Goal: Use online tool/utility: Utilize a website feature to perform a specific function

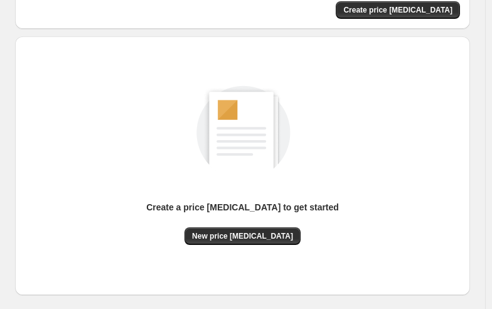
scroll to position [161, 0]
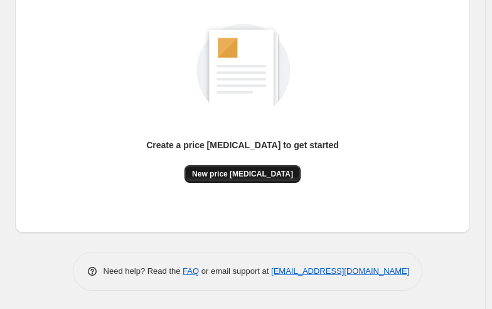
click at [241, 176] on span "New price [MEDICAL_DATA]" at bounding box center [242, 174] width 101 height 10
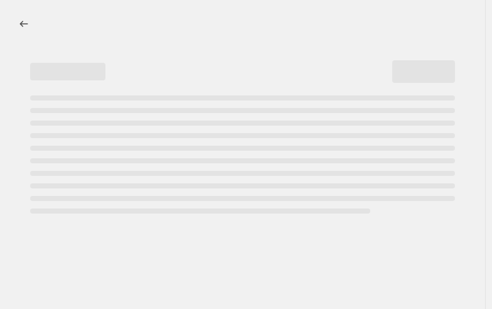
select select "percentage"
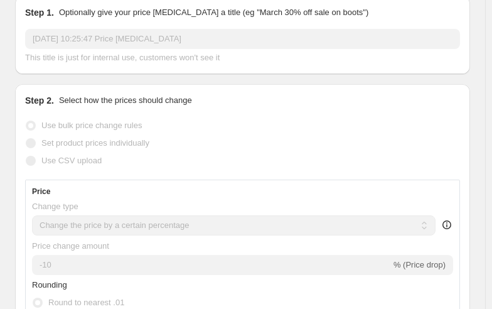
scroll to position [126, 0]
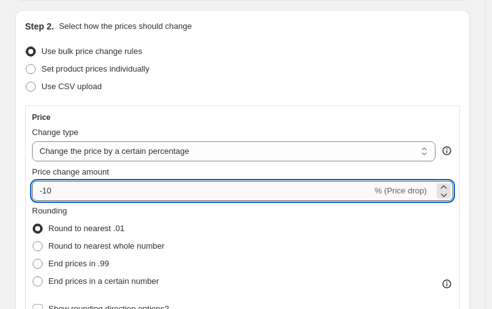
click at [143, 192] on input "-10" at bounding box center [202, 191] width 340 height 20
type input "-1"
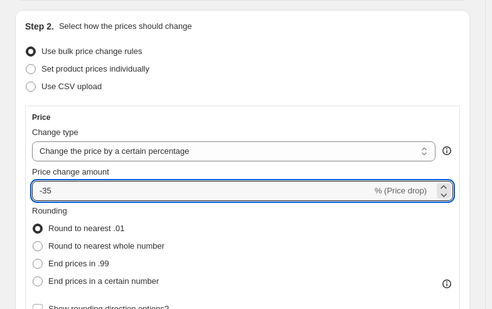
type input "-35"
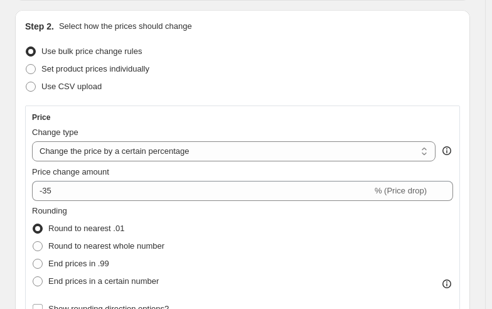
click at [188, 107] on div "Price Change type Change the price to a certain amount Change the price by a ce…" at bounding box center [242, 214] width 435 height 219
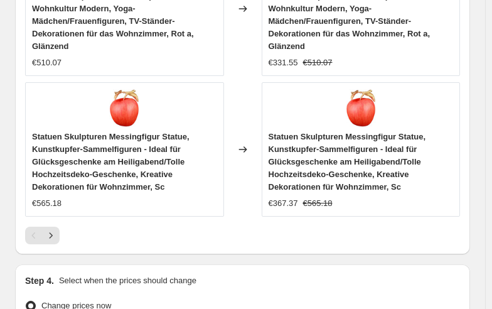
scroll to position [1444, 0]
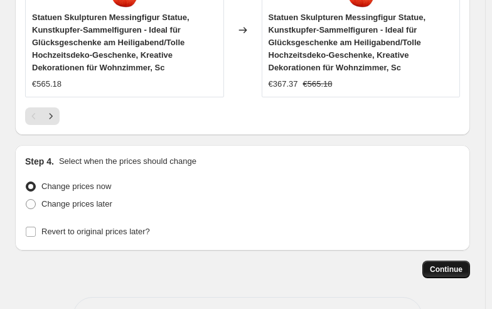
click at [470, 261] on button "Continue" at bounding box center [447, 270] width 48 height 18
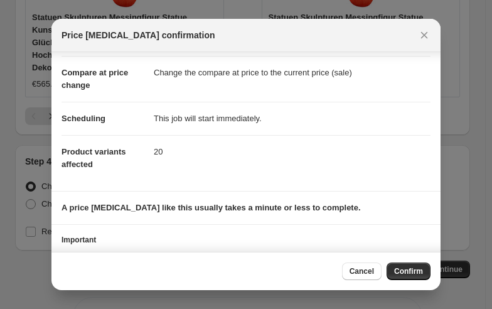
scroll to position [104, 0]
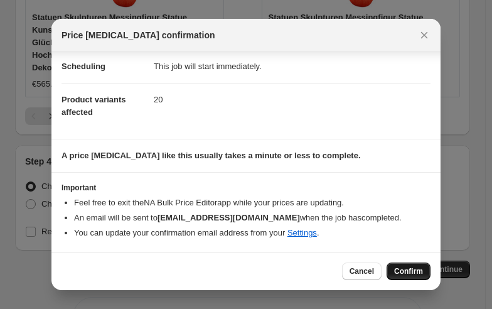
click at [403, 268] on span "Confirm" at bounding box center [408, 271] width 29 height 10
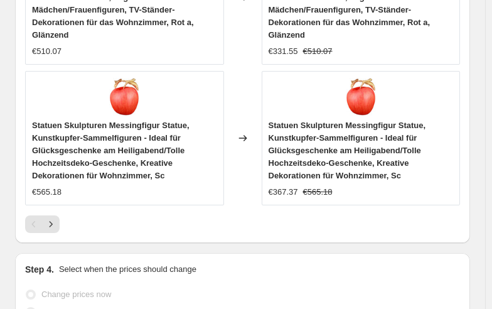
select select "percentage"
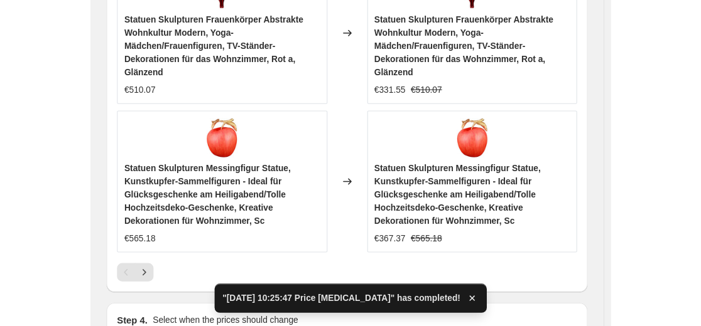
scroll to position [0, 0]
